Goal: Find specific page/section

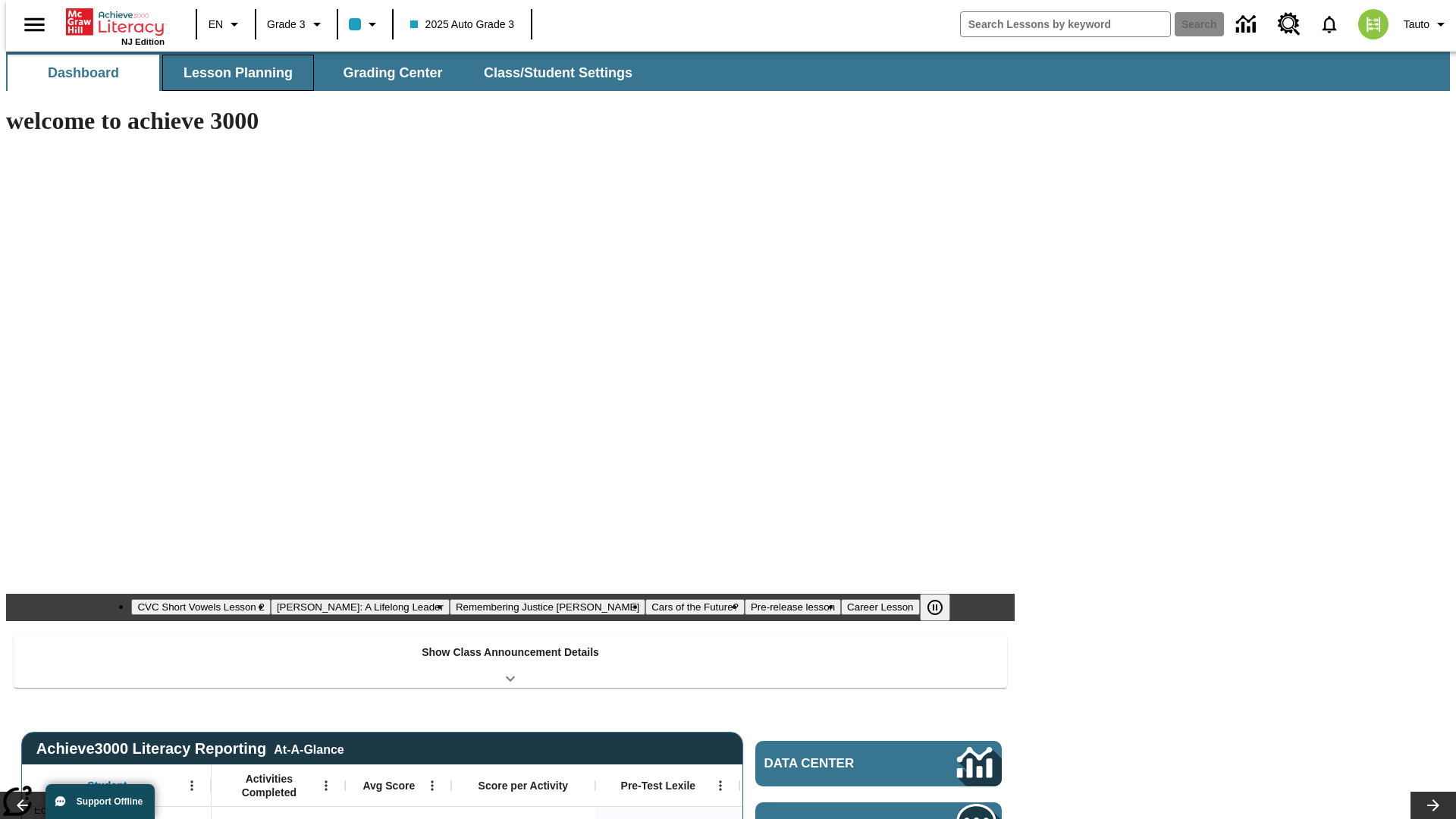
click at [232, 73] on button "Lesson Planning" at bounding box center [238, 73] width 152 height 37
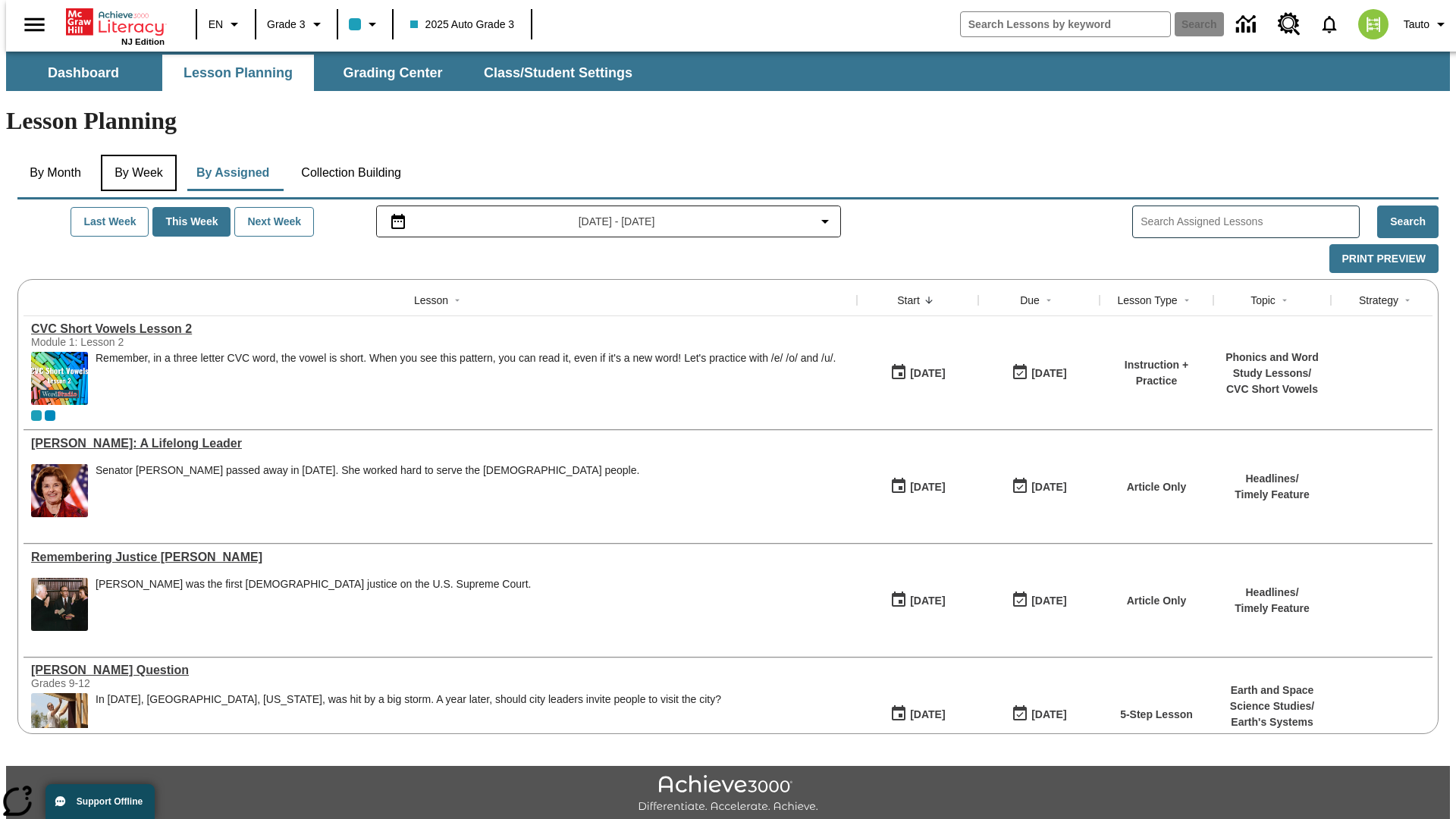
click at [136, 155] on button "By Week" at bounding box center [138, 173] width 76 height 37
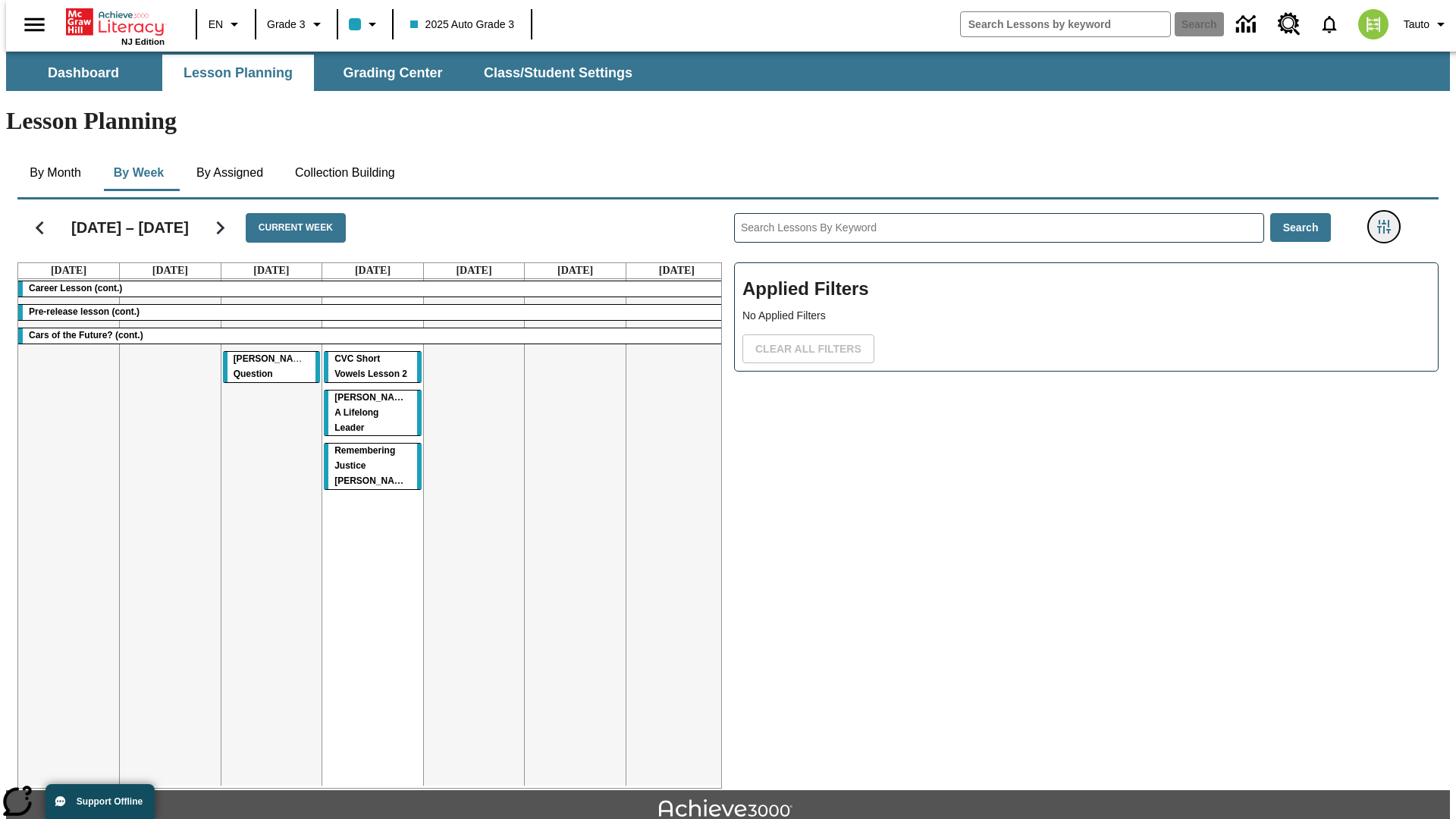
click at [1389, 220] on icon "Filters Side menu" at bounding box center [1384, 227] width 14 height 14
